Goal: Book appointment/travel/reservation

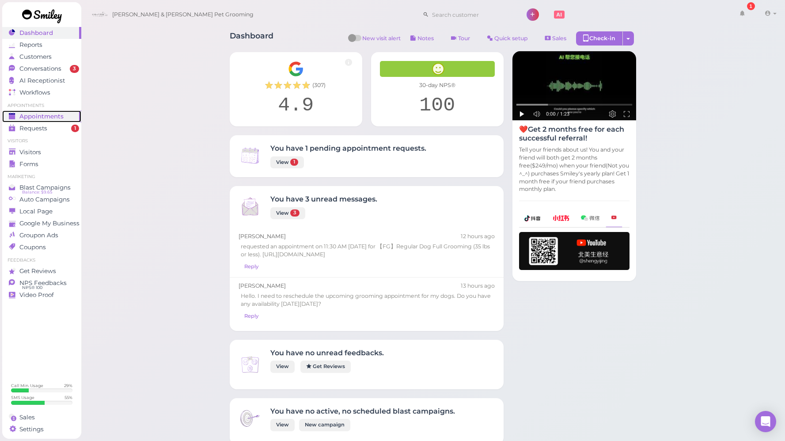
click at [36, 119] on span "Appointments" at bounding box center [41, 117] width 44 height 8
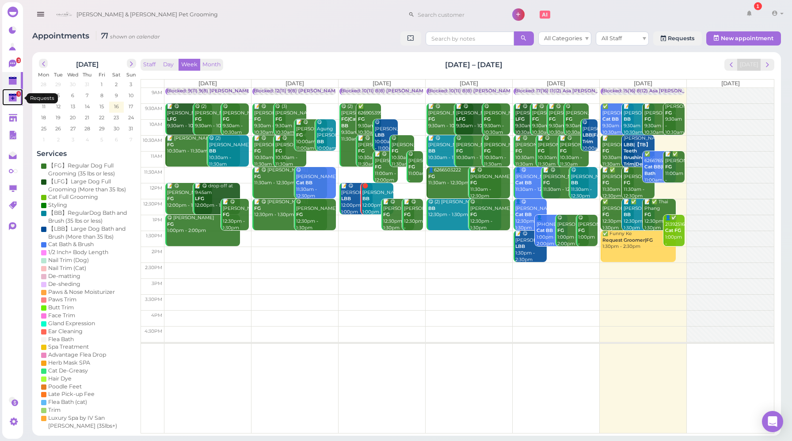
click at [12, 100] on polygon at bounding box center [13, 98] width 8 height 6
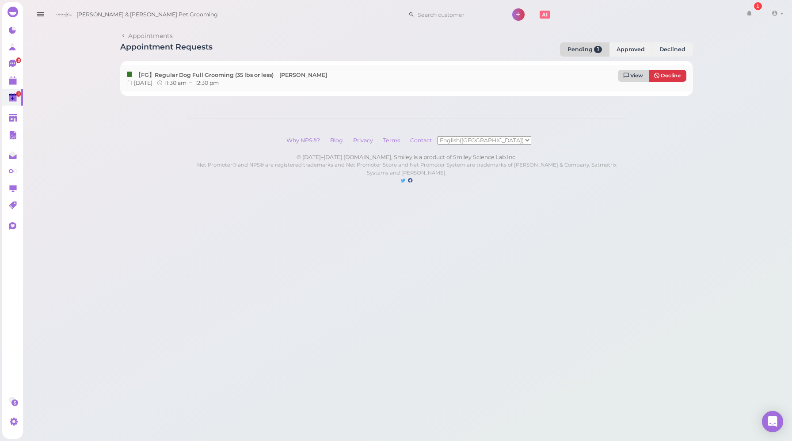
click at [637, 78] on span "View" at bounding box center [636, 75] width 13 height 6
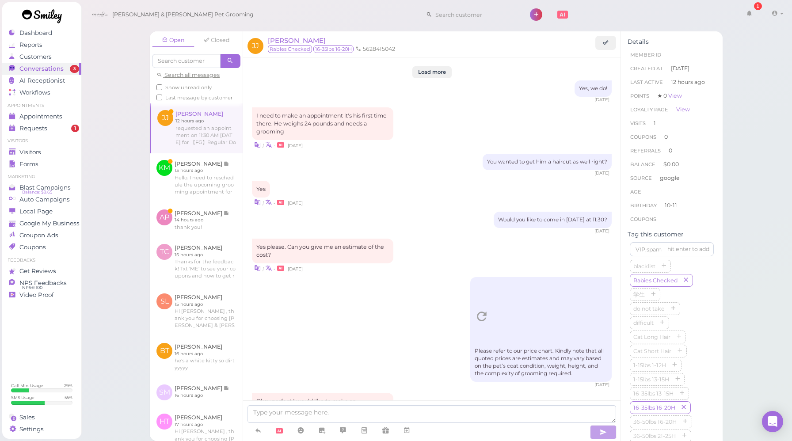
scroll to position [1161, 0]
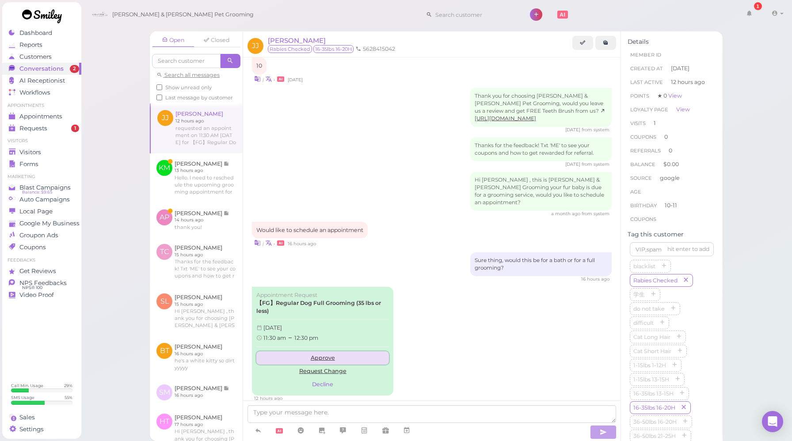
click at [322, 351] on link "Approve" at bounding box center [322, 357] width 133 height 13
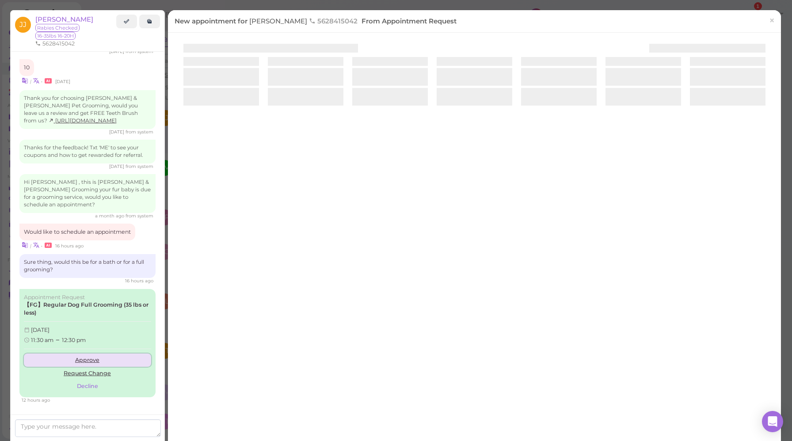
scroll to position [1191, 0]
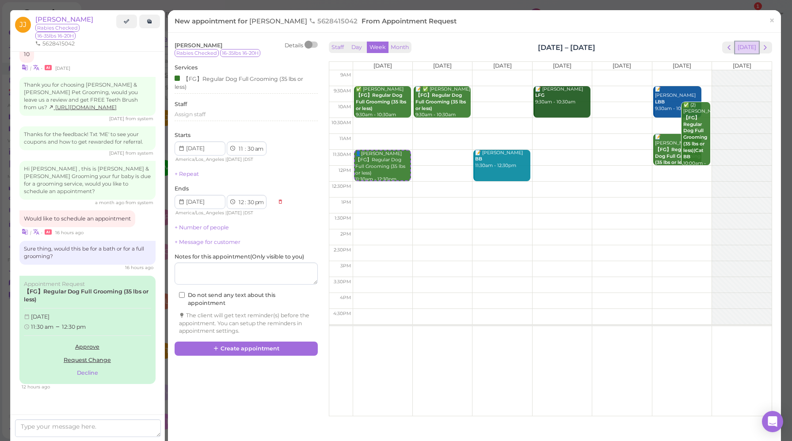
click at [735, 49] on button "[DATE]" at bounding box center [747, 48] width 24 height 12
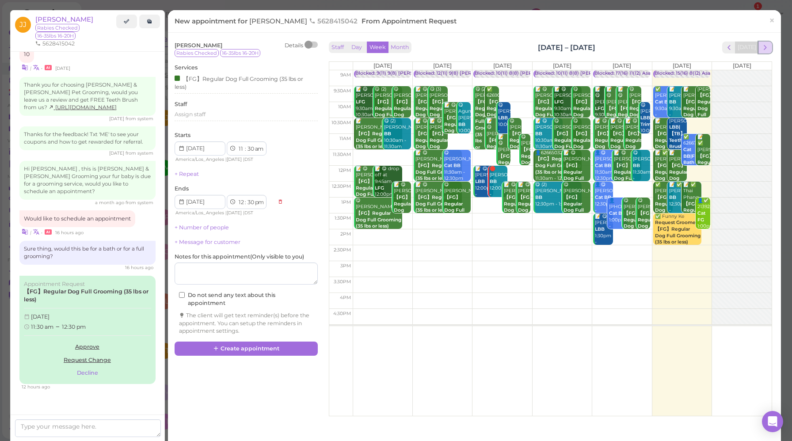
click at [761, 50] on span "next" at bounding box center [765, 47] width 8 height 8
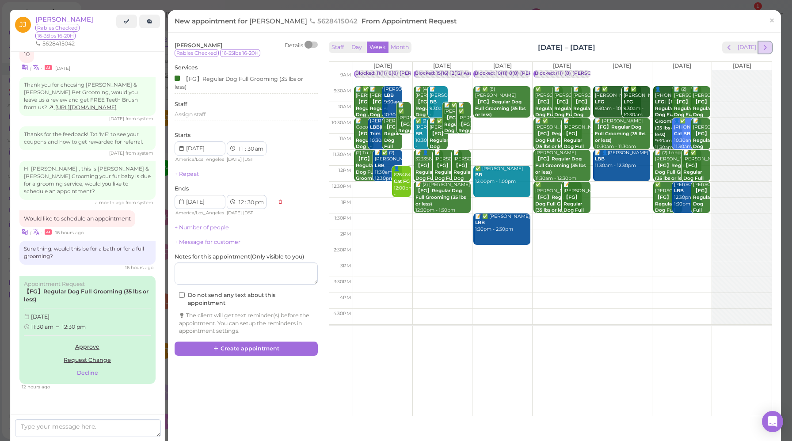
click at [763, 47] on button "next" at bounding box center [765, 48] width 14 height 12
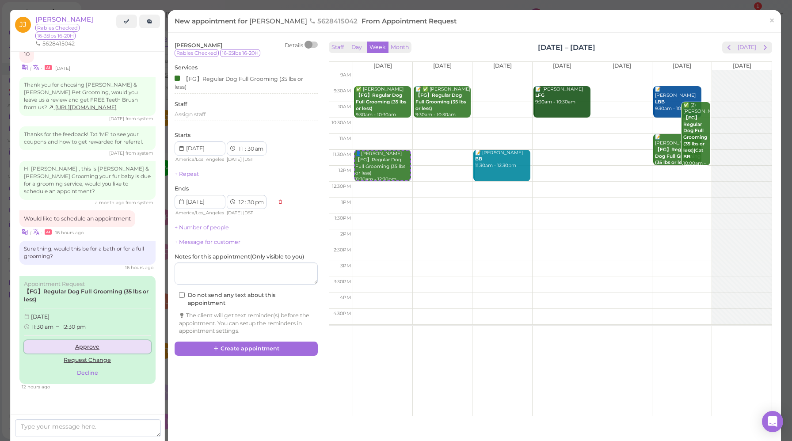
click at [88, 340] on link "Approve" at bounding box center [87, 346] width 127 height 13
click at [84, 342] on link "Approve" at bounding box center [87, 346] width 127 height 13
click at [236, 351] on button "Create appointment" at bounding box center [246, 349] width 143 height 14
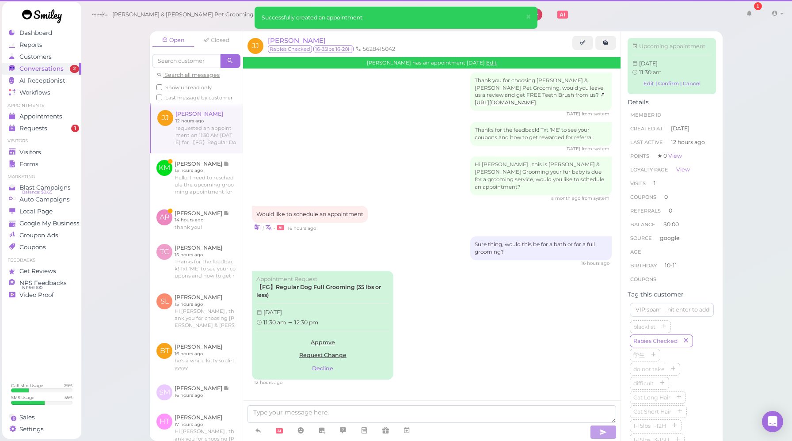
scroll to position [1146, 0]
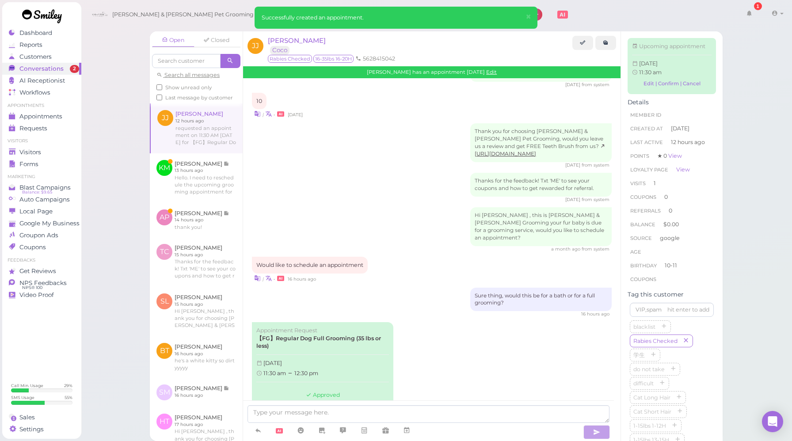
scroll to position [1244, 0]
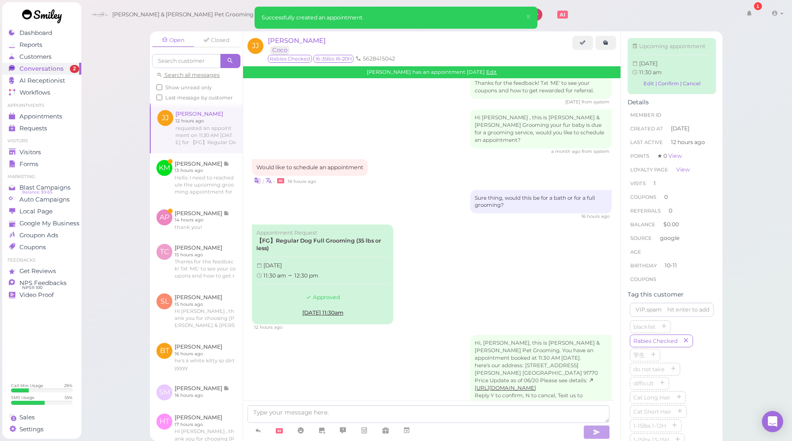
click at [470, 335] on div "Hi, [PERSON_NAME], this is [PERSON_NAME] & [PERSON_NAME] Pet Grooming. You have…" at bounding box center [540, 373] width 141 height 76
click at [438, 335] on div "Hi, [PERSON_NAME], this is [PERSON_NAME] & [PERSON_NAME] Pet Grooming. You have…" at bounding box center [432, 376] width 360 height 83
click at [211, 237] on link at bounding box center [196, 220] width 93 height 34
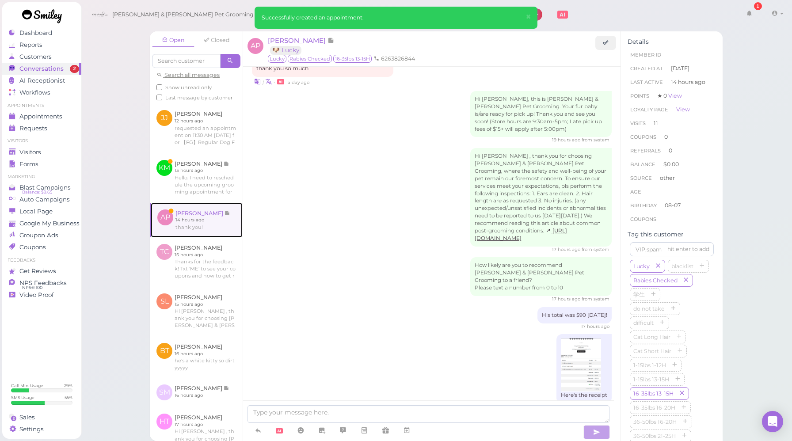
scroll to position [1091, 0]
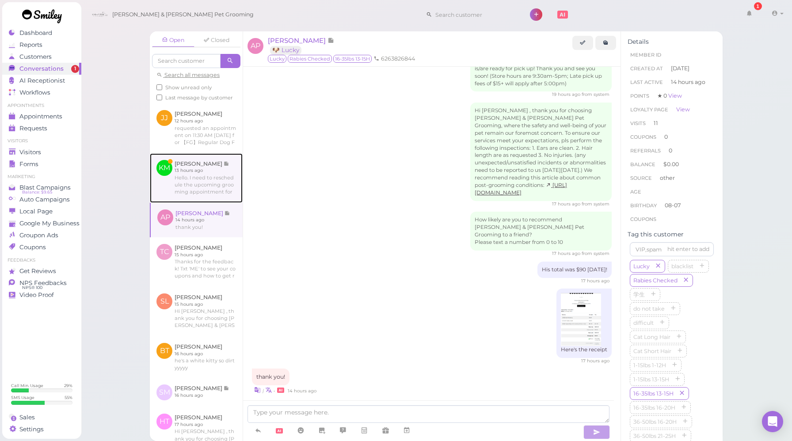
click at [221, 192] on link at bounding box center [196, 177] width 93 height 49
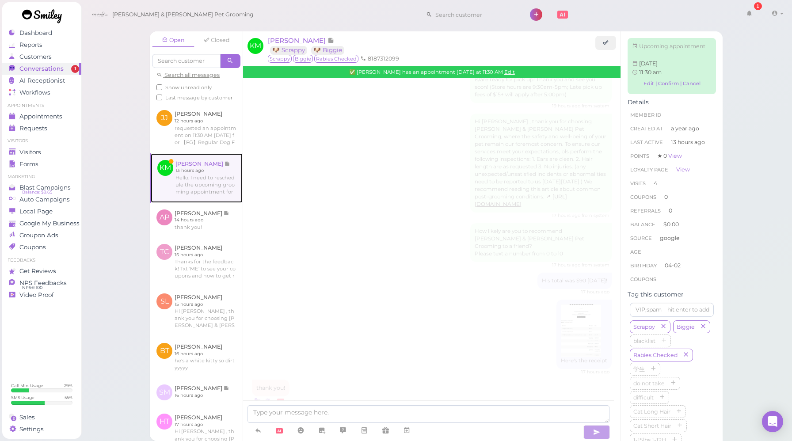
scroll to position [1128, 0]
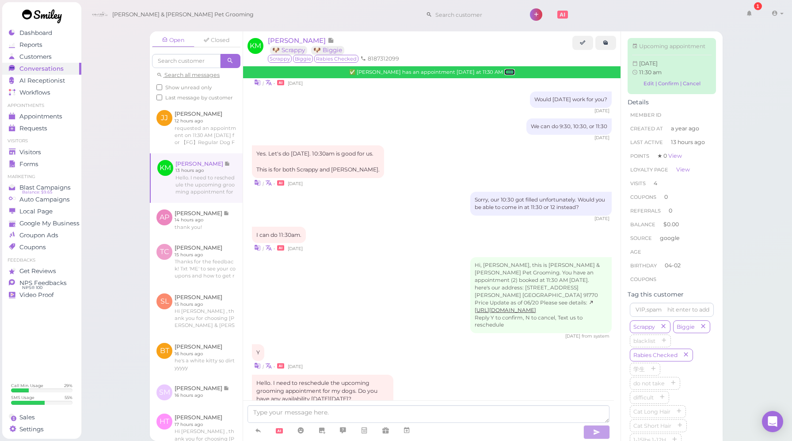
click at [506, 74] on link "Edit" at bounding box center [509, 72] width 11 height 6
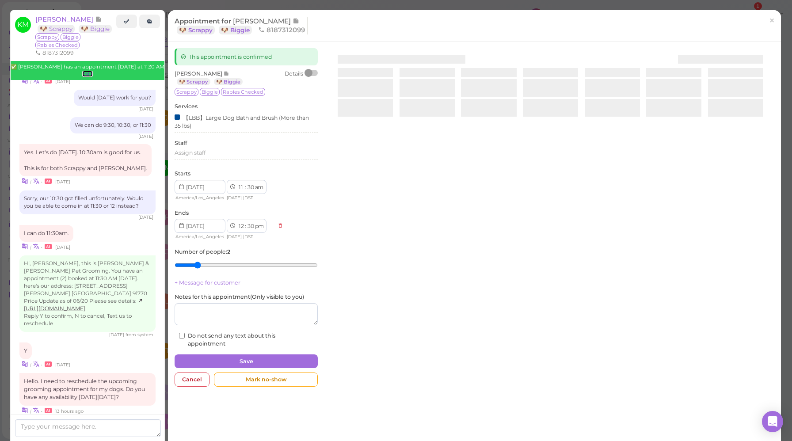
scroll to position [1188, 0]
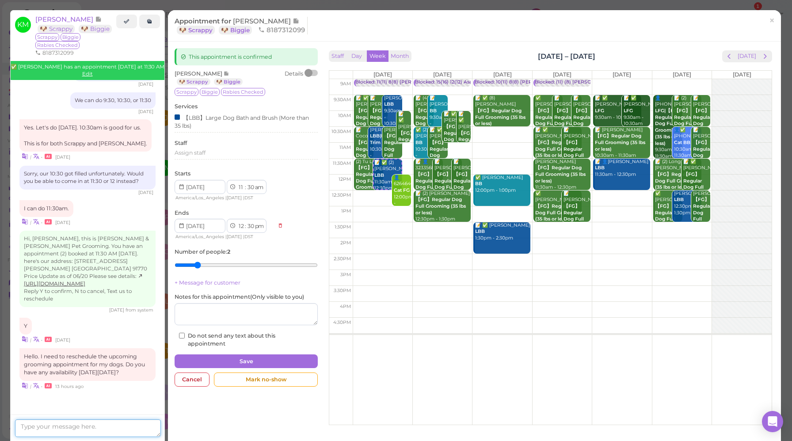
click at [110, 428] on textarea at bounding box center [88, 428] width 146 height 18
type textarea "y"
type textarea "Yes, how about 9:30am?"
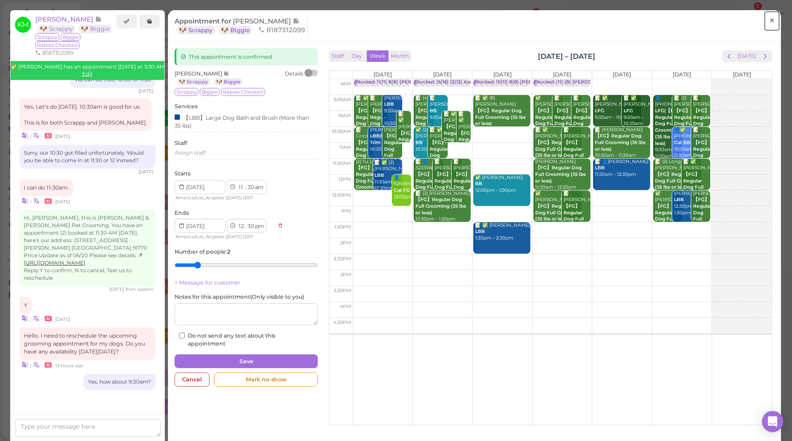
click at [769, 21] on span "×" at bounding box center [772, 20] width 6 height 12
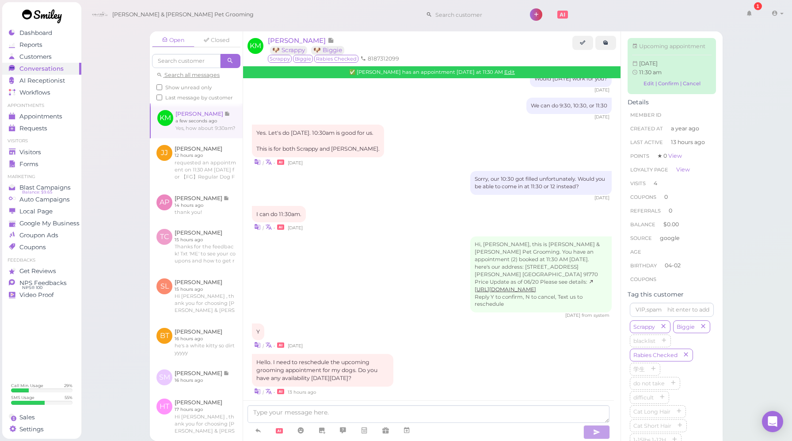
scroll to position [1155, 0]
